Goal: Transaction & Acquisition: Purchase product/service

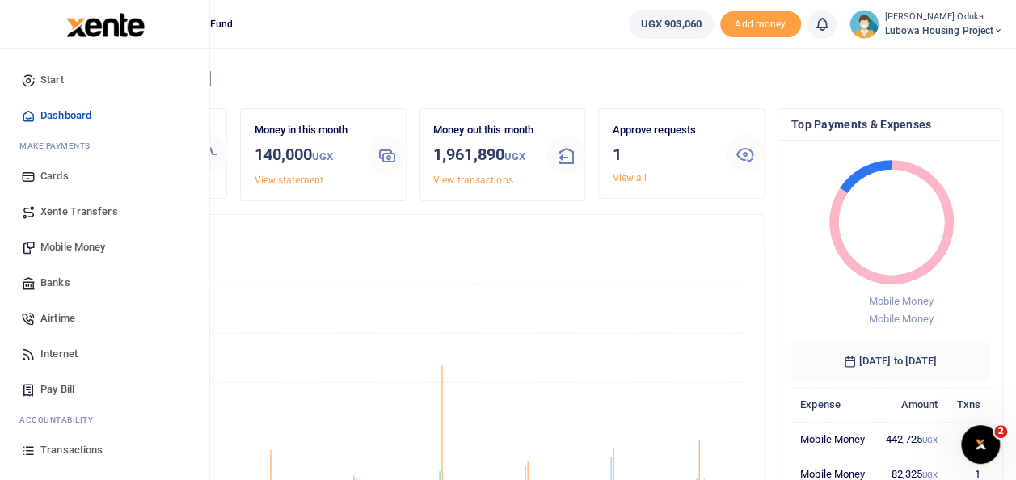
click at [53, 243] on span "Mobile Money" at bounding box center [72, 247] width 65 height 16
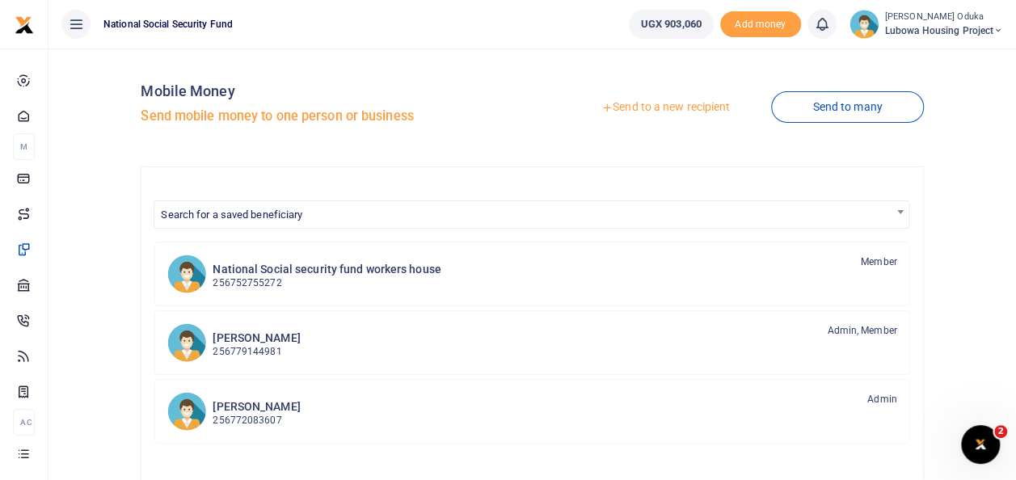
click at [657, 104] on link "Send to a new recipient" at bounding box center [665, 107] width 211 height 29
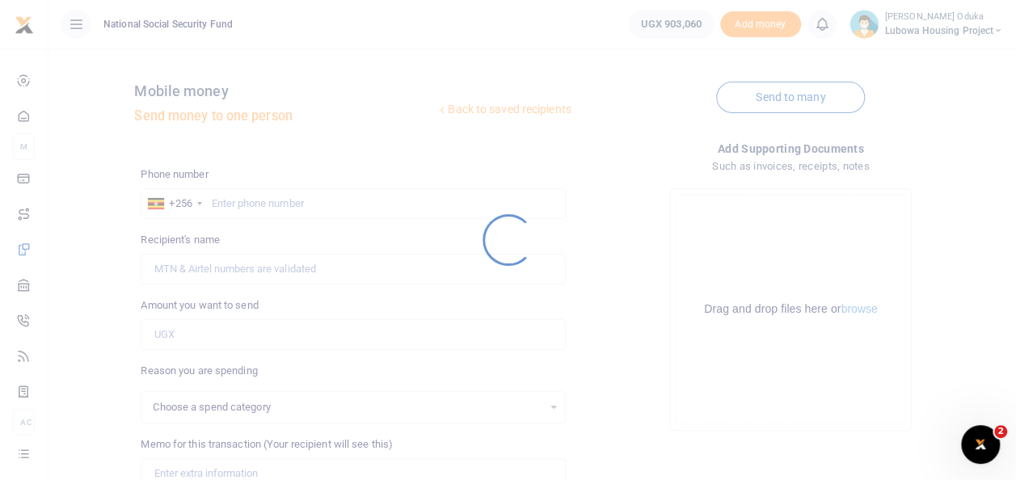
select select
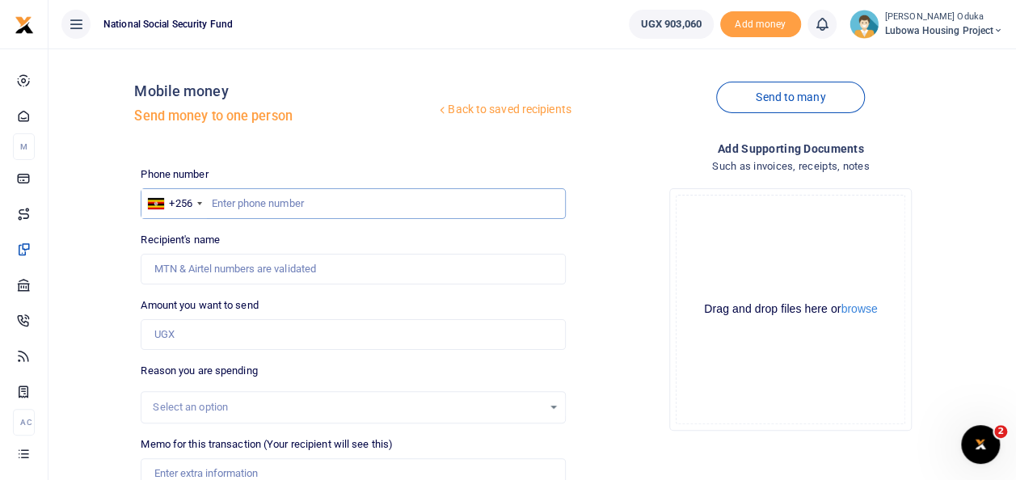
click at [265, 202] on input "text" at bounding box center [353, 203] width 424 height 31
type input "0782956545"
click at [205, 325] on input "Amount you want to send" at bounding box center [353, 334] width 424 height 31
click at [184, 335] on input "Amount you want to send" at bounding box center [353, 334] width 424 height 31
type input "[PERSON_NAME] Oduka"
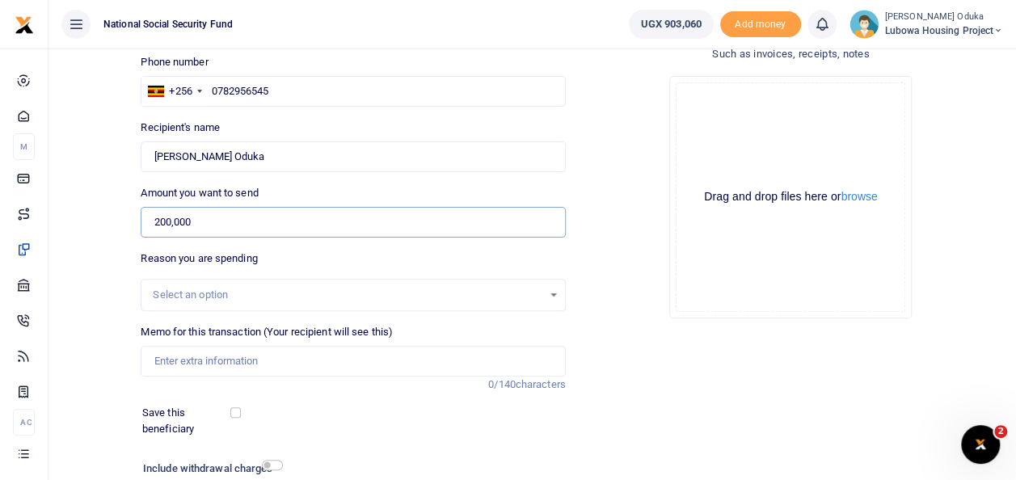
scroll to position [131, 0]
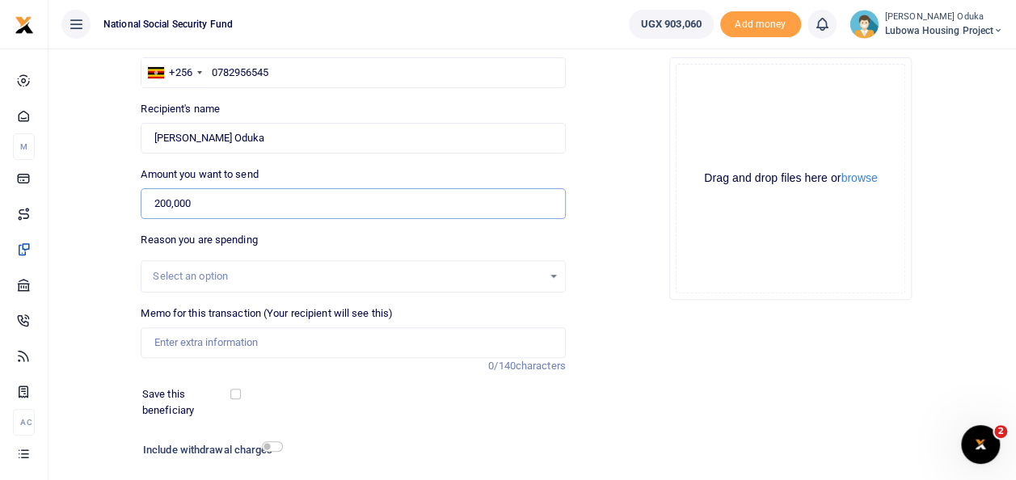
type input "200,000"
click at [204, 330] on input "Memo for this transaction (Your recipient will see this)" at bounding box center [353, 342] width 424 height 31
type input "Purchase of 10 A23 batteries and 10 A27 batteries for boom barriers"
click at [274, 443] on input "checkbox" at bounding box center [272, 446] width 21 height 11
checkbox input "true"
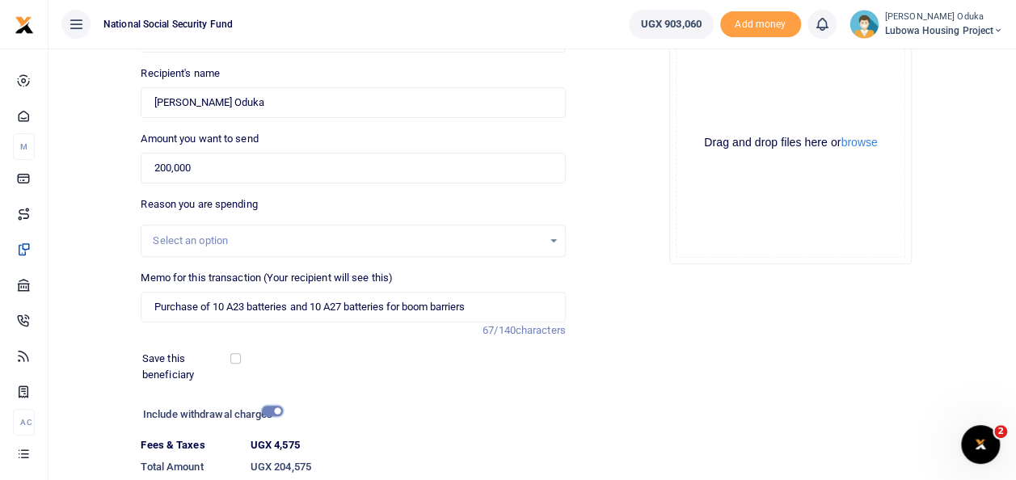
scroll to position [279, 0]
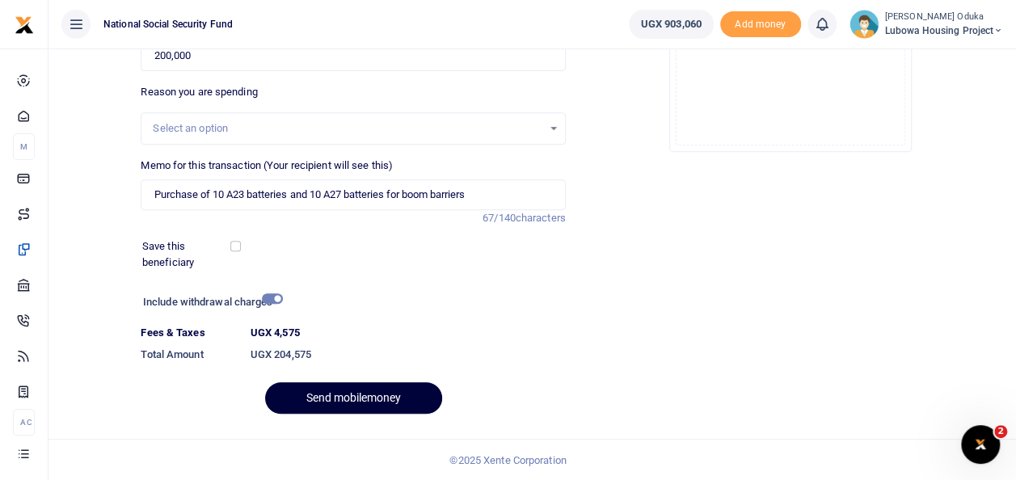
click at [358, 408] on button "Send mobilemoney" at bounding box center [353, 398] width 177 height 32
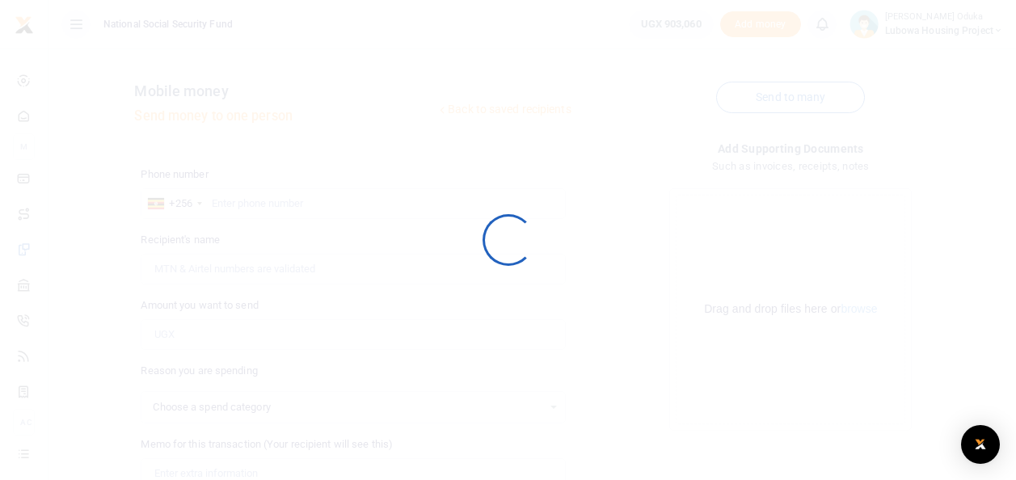
scroll to position [234, 0]
select select
